Goal: Navigation & Orientation: Find specific page/section

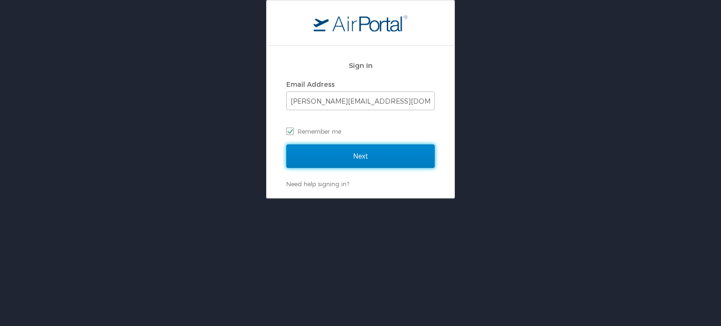
click at [382, 151] on input "Next" at bounding box center [360, 156] width 148 height 23
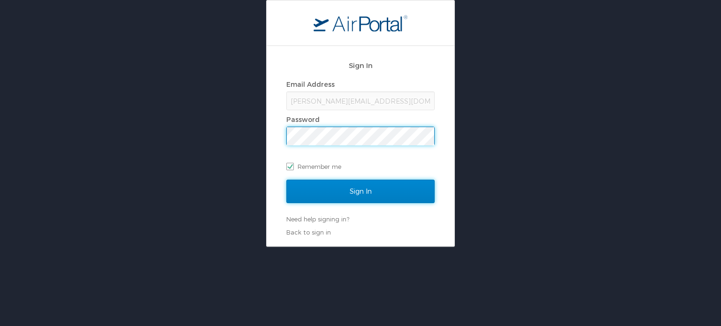
click at [380, 189] on input "Sign In" at bounding box center [360, 191] width 148 height 23
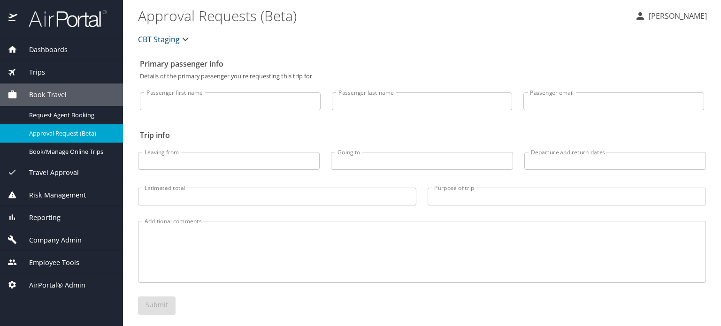
click at [45, 45] on span "Dashboards" at bounding box center [42, 50] width 50 height 10
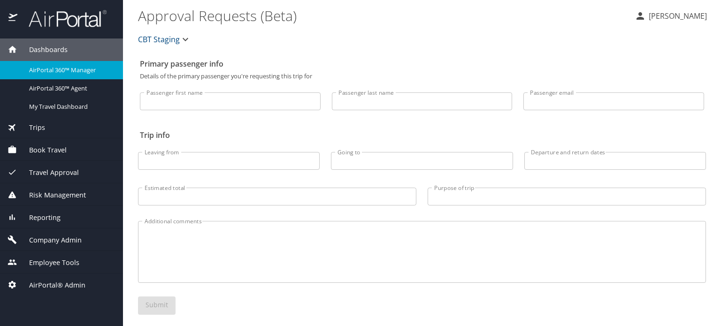
click at [55, 71] on span "AirPortal 360™ Manager" at bounding box center [70, 70] width 83 height 9
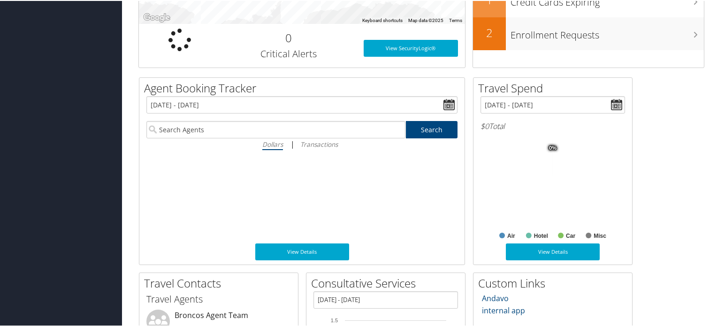
scroll to position [199, 0]
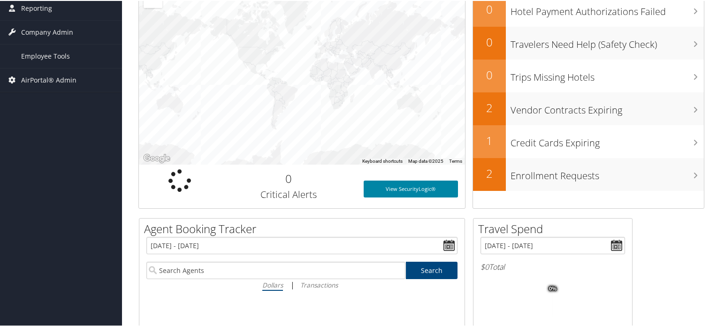
click at [425, 187] on link "View SecurityLogic®" at bounding box center [411, 188] width 95 height 17
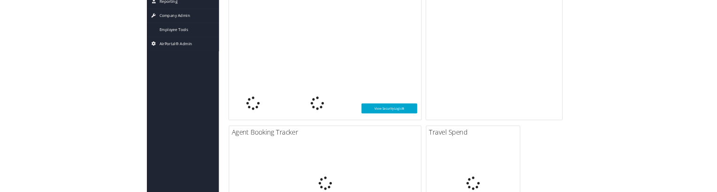
scroll to position [199, 0]
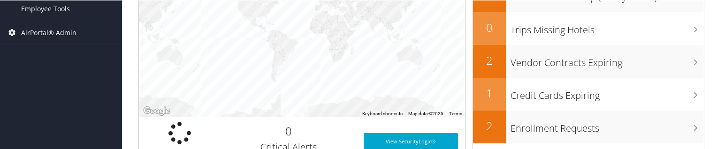
scroll to position [293, 0]
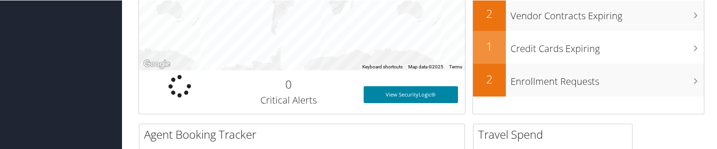
click at [437, 90] on link "View SecurityLogic®" at bounding box center [411, 94] width 95 height 17
